Goal: Navigation & Orientation: Find specific page/section

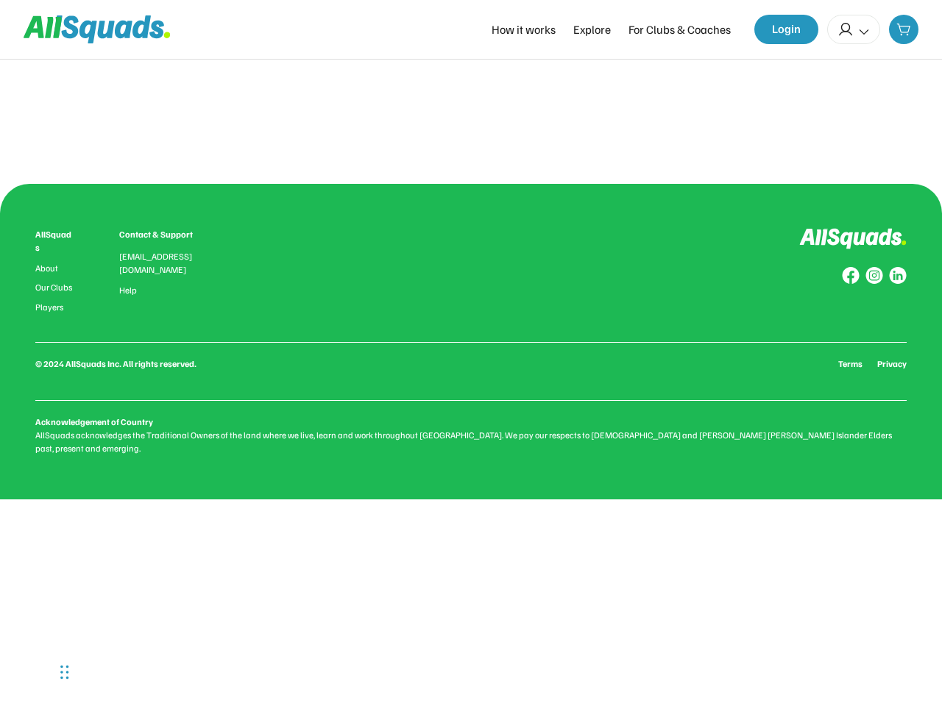
click at [471, 353] on div "AllSquads About Our Clubs Players Contact & Support [EMAIL_ADDRESS][DOMAIN_NAME…" at bounding box center [470, 341] width 871 height 227
click at [471, 118] on div "0.0 (0 reviews) Add to favourites Squad Types Offered: About this Club Qualific…" at bounding box center [471, 117] width 895 height 29
click at [471, 335] on div "AllSquads About Our Clubs Players Contact & Support [EMAIL_ADDRESS][DOMAIN_NAME…" at bounding box center [470, 341] width 871 height 227
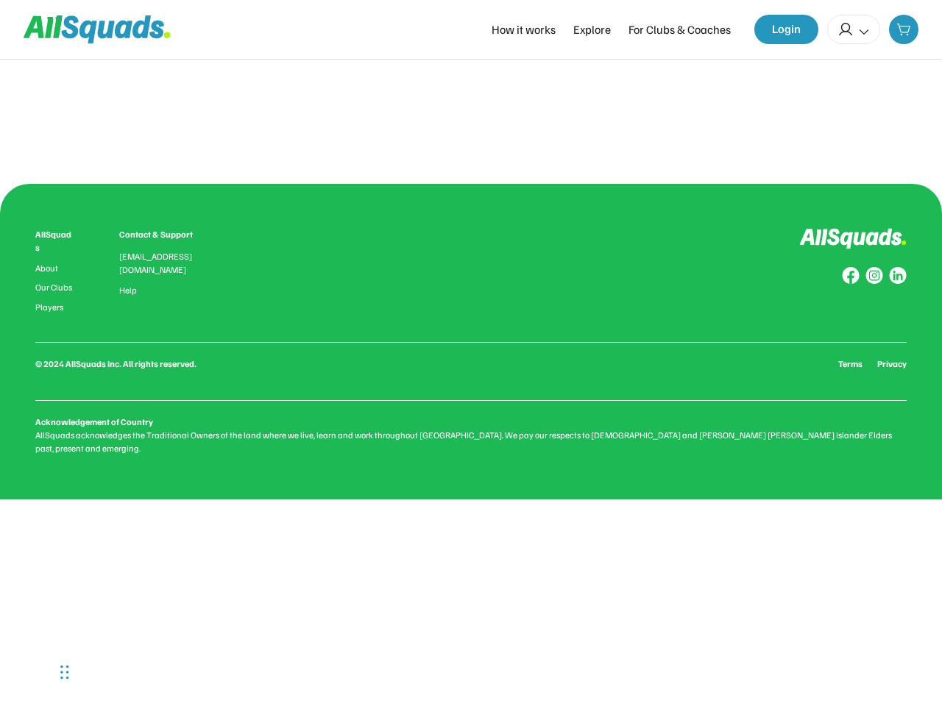
click at [471, 335] on div "AllSquads About Our Clubs Players Contact & Support [EMAIL_ADDRESS][DOMAIN_NAME…" at bounding box center [470, 341] width 871 height 227
click at [471, 270] on div "AllSquads About Our Clubs Players Contact & Support [EMAIL_ADDRESS][DOMAIN_NAME…" at bounding box center [470, 270] width 871 height 85
click at [123, 270] on div "[EMAIL_ADDRESS][DOMAIN_NAME]" at bounding box center [164, 263] width 91 height 26
click at [55, 241] on div "AllSquads" at bounding box center [55, 241] width 40 height 26
click at [165, 262] on div "[EMAIL_ADDRESS][DOMAIN_NAME]" at bounding box center [164, 263] width 91 height 26
